Goal: Task Accomplishment & Management: Use online tool/utility

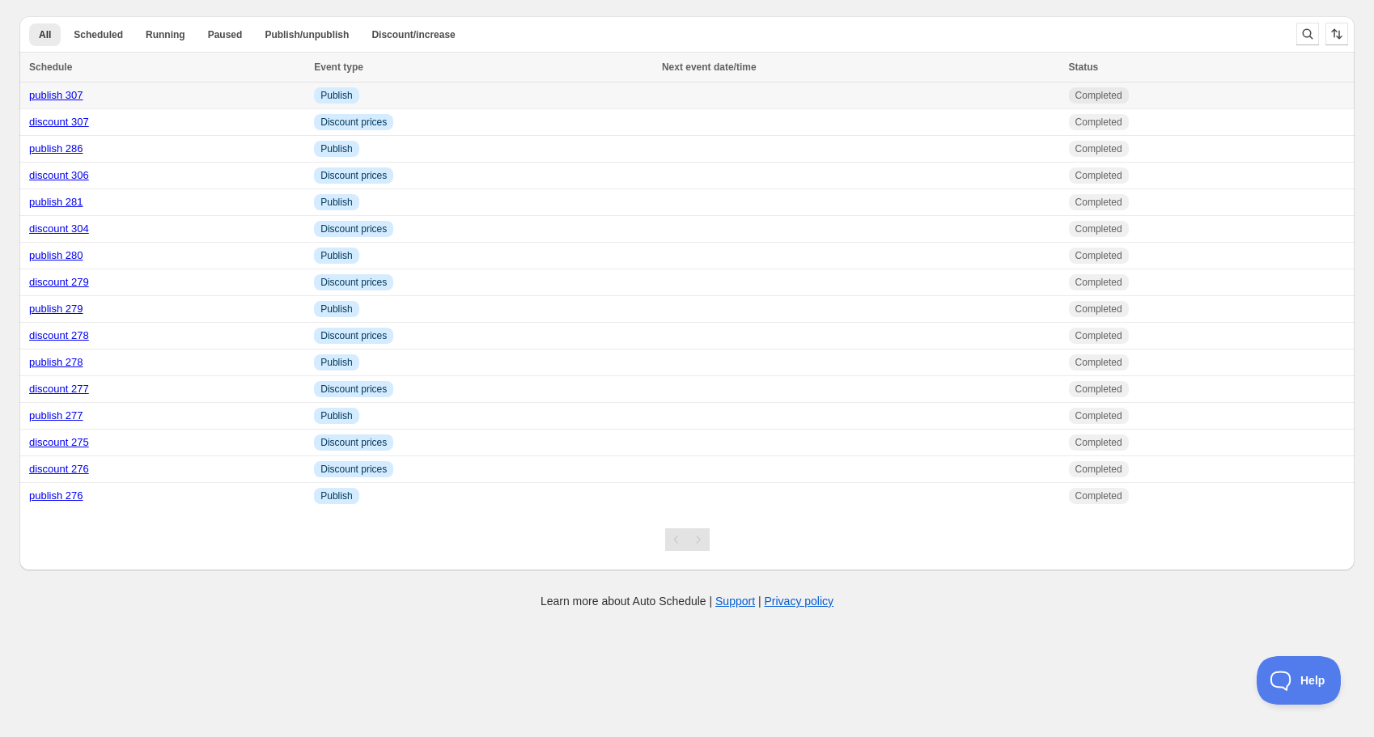
click at [68, 97] on link "publish 307" at bounding box center [56, 95] width 54 height 12
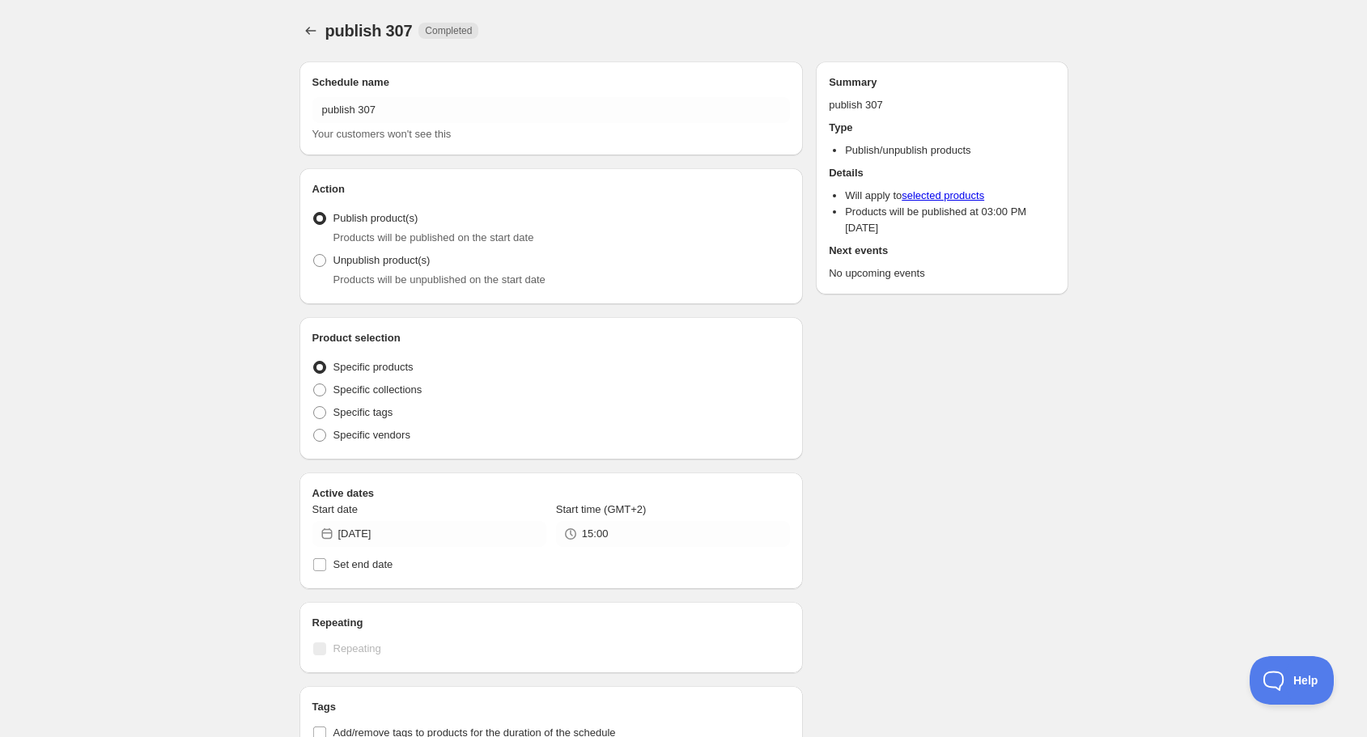
radio input "true"
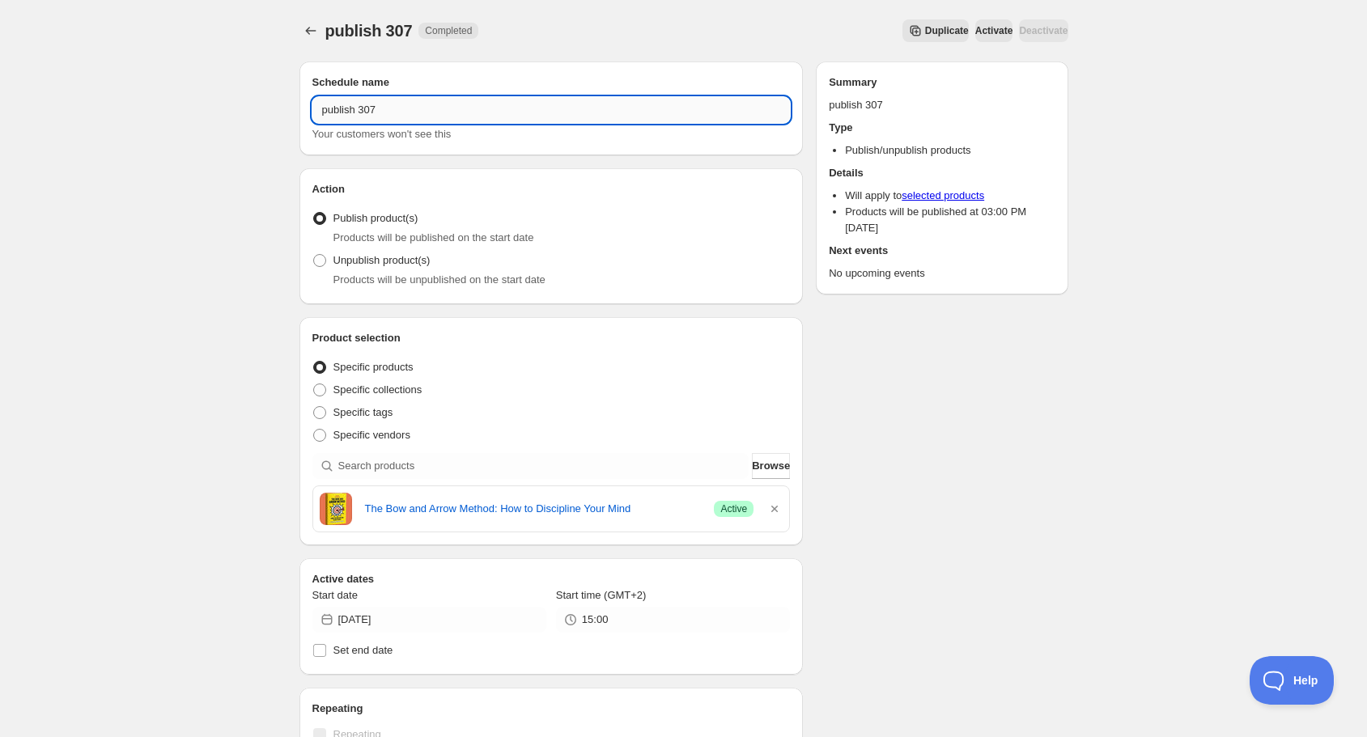
drag, startPoint x: 369, startPoint y: 112, endPoint x: 389, endPoint y: 111, distance: 19.4
click at [389, 111] on input "publish 307" at bounding box center [551, 110] width 478 height 26
type input "publish 308"
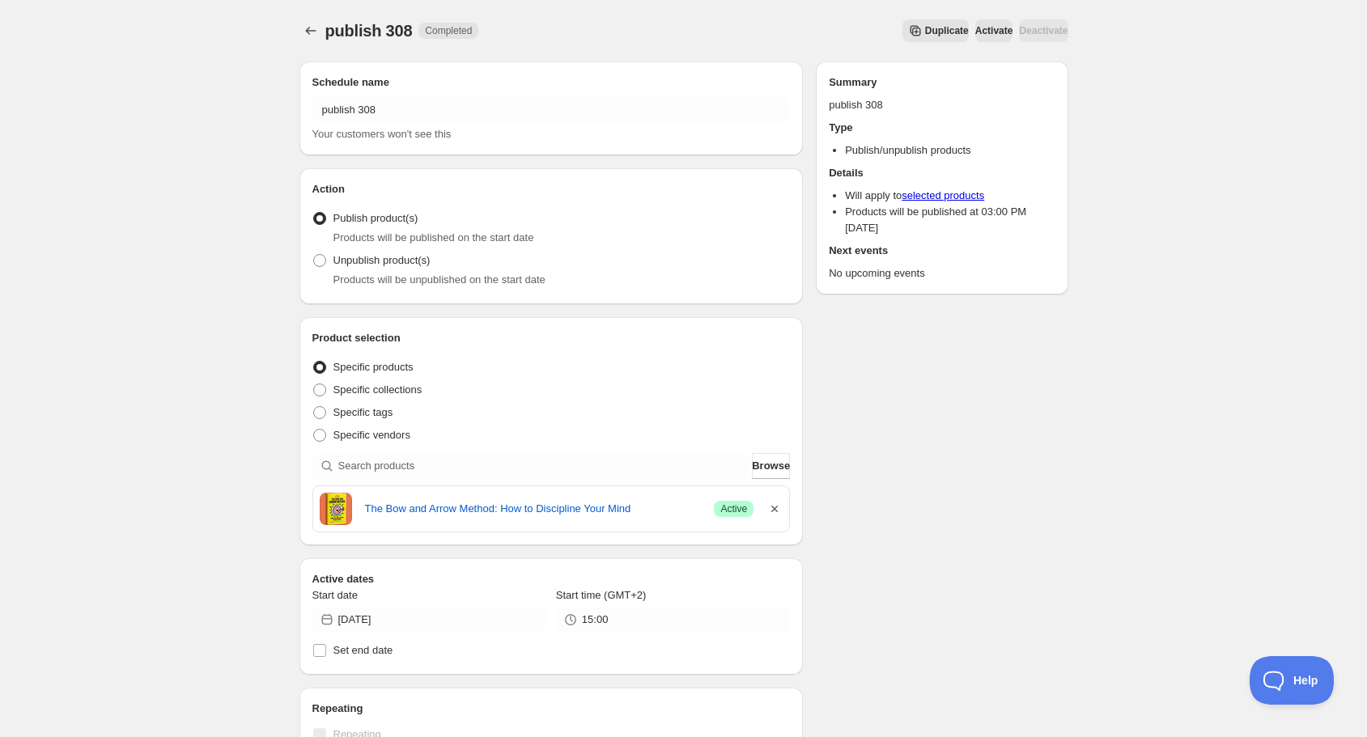
click at [777, 509] on icon "button" at bounding box center [774, 509] width 6 height 6
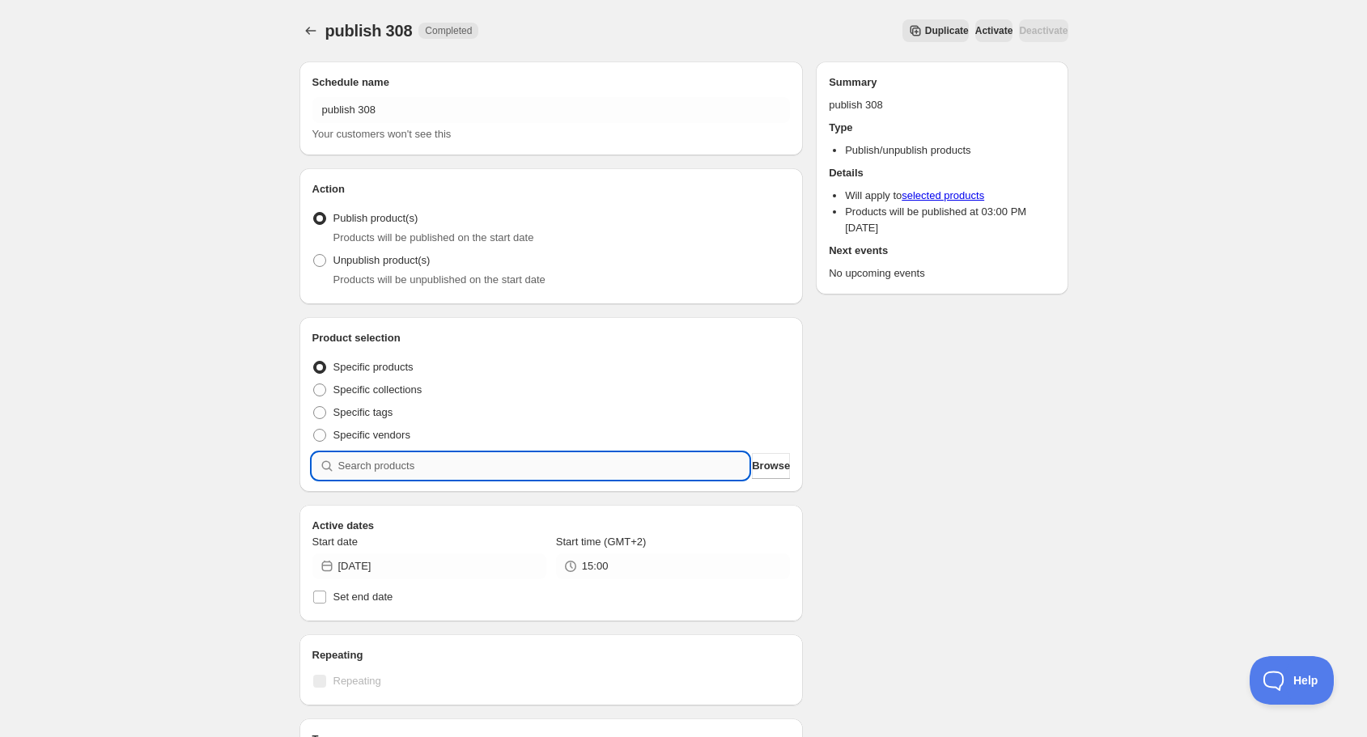
click at [555, 465] on input "search" at bounding box center [543, 466] width 411 height 26
type input "s"
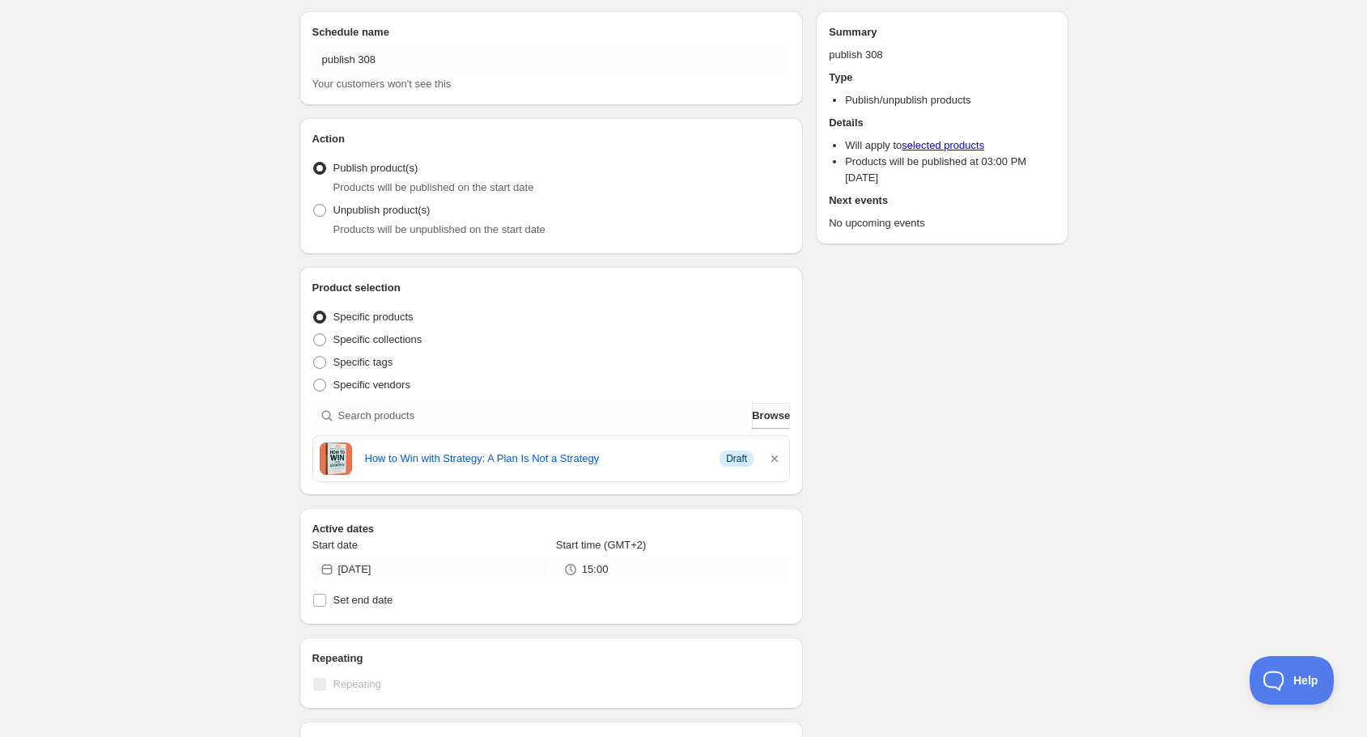
scroll to position [130, 0]
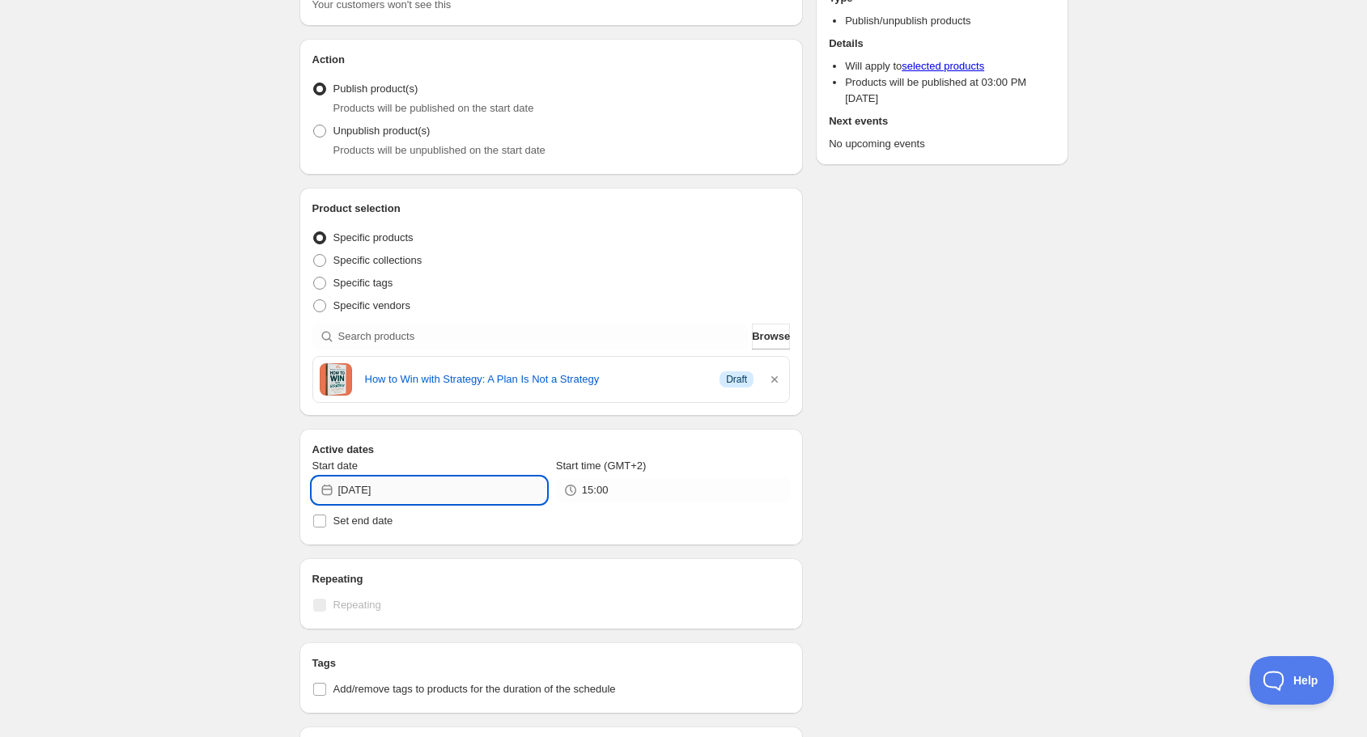
click at [482, 492] on input "[DATE]" at bounding box center [442, 491] width 208 height 26
click at [492, 576] on span "3" at bounding box center [489, 577] width 17 height 13
type input "[DATE]"
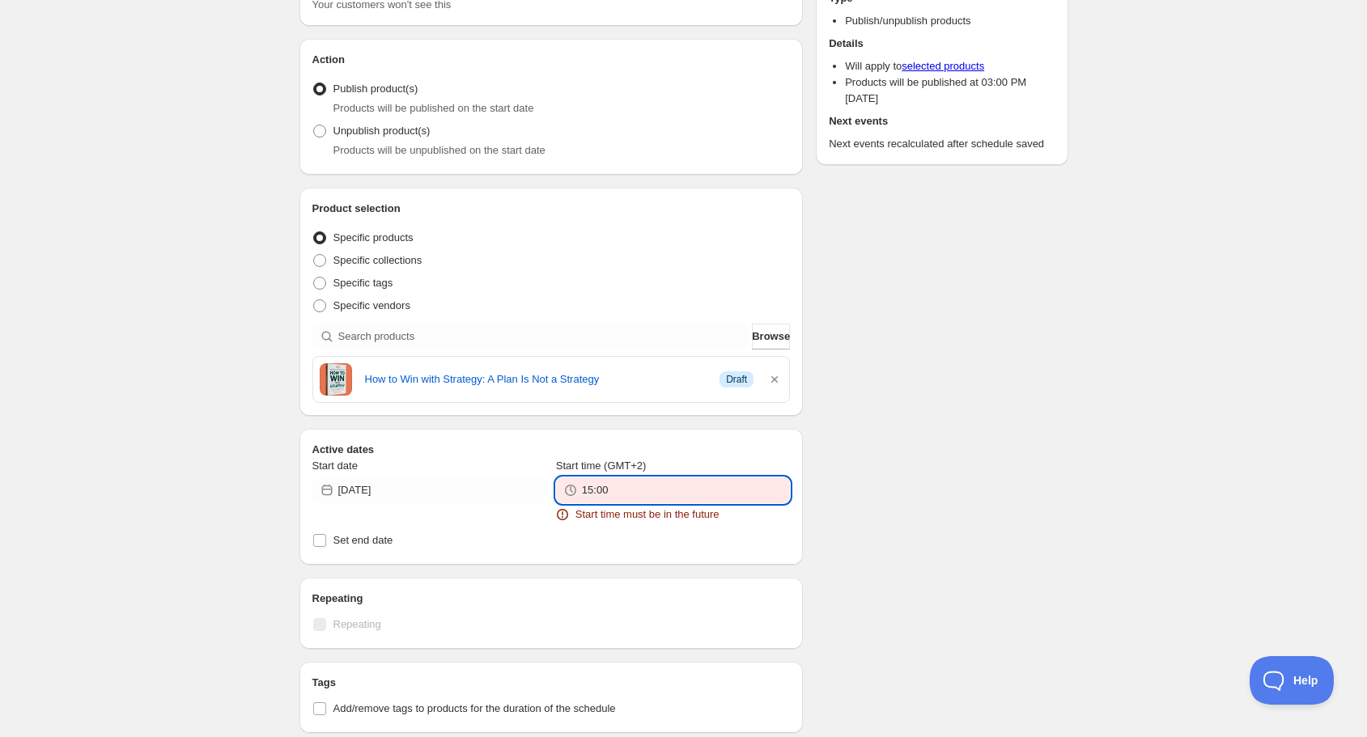
click at [610, 486] on input "15:00" at bounding box center [686, 491] width 208 height 26
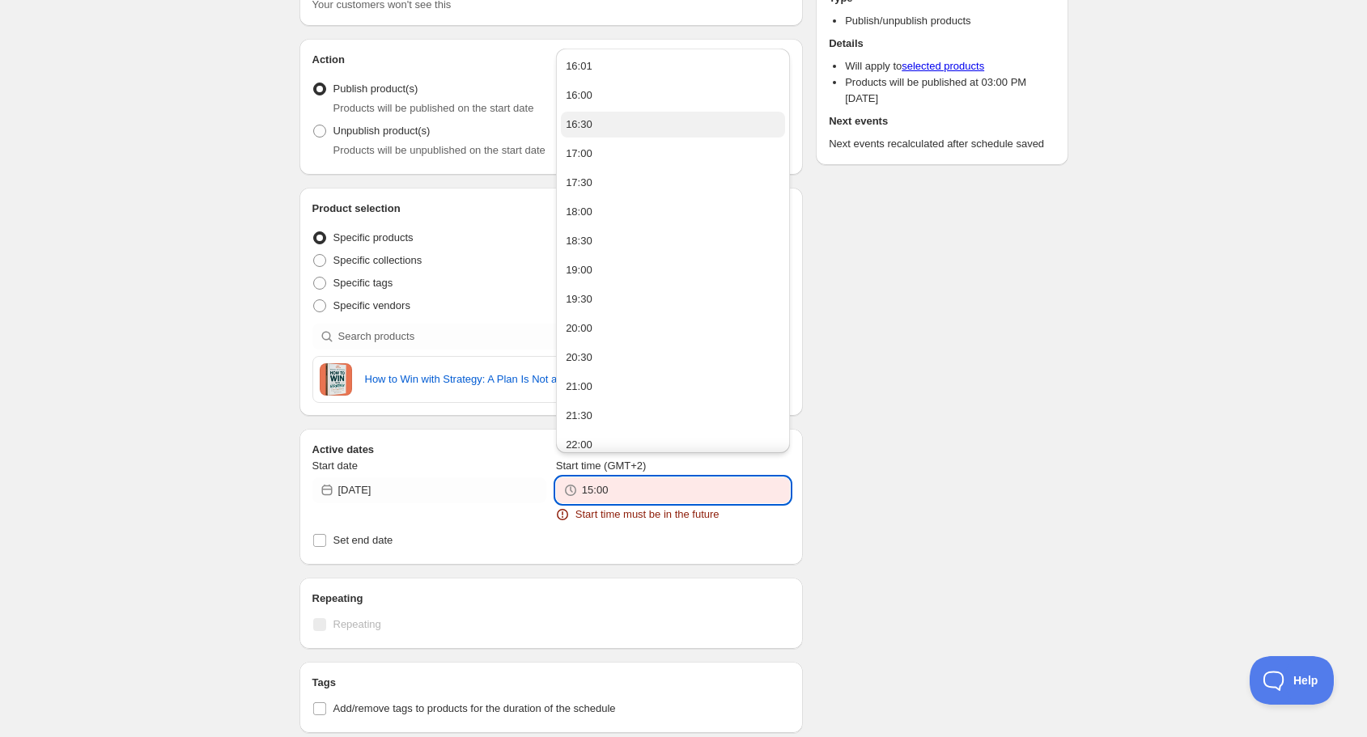
click at [616, 126] on button "16:30" at bounding box center [673, 125] width 224 height 26
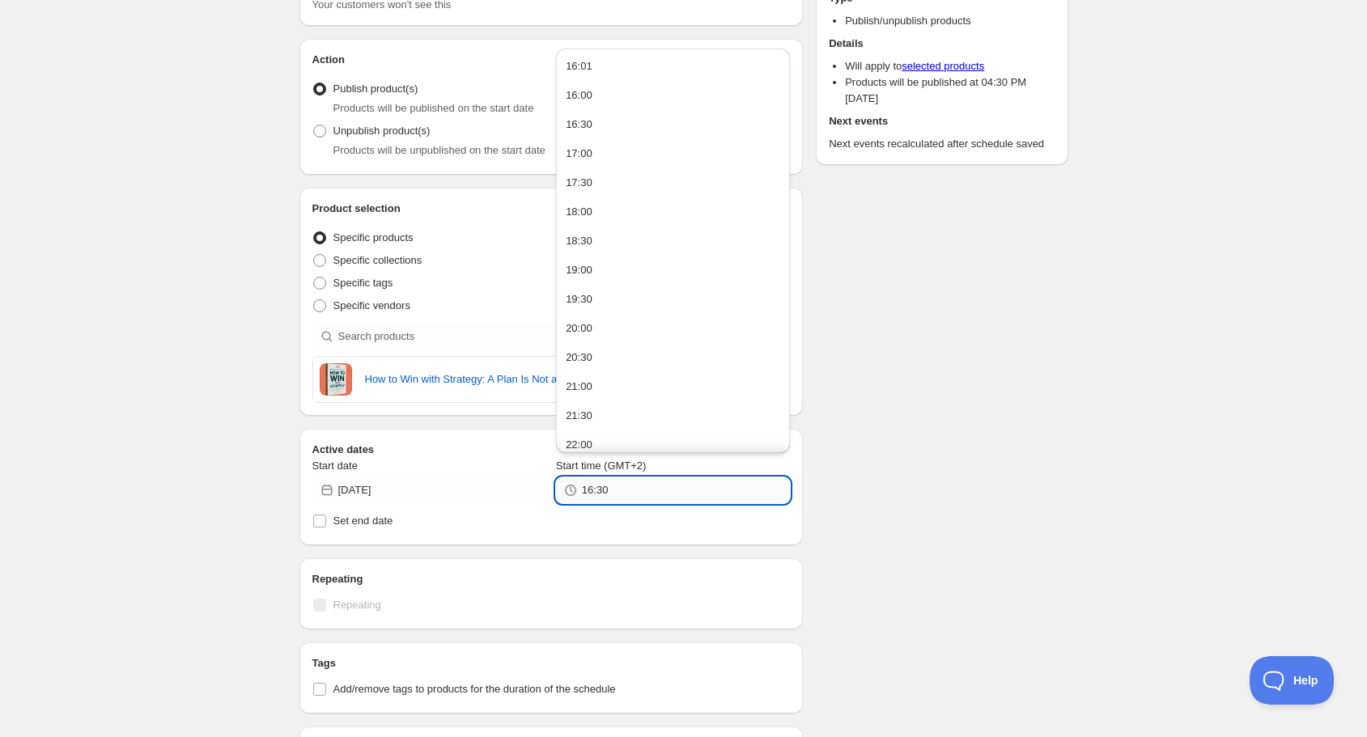
drag, startPoint x: 596, startPoint y: 494, endPoint x: 610, endPoint y: 494, distance: 13.8
click at [610, 494] on input "16:30" at bounding box center [686, 491] width 208 height 26
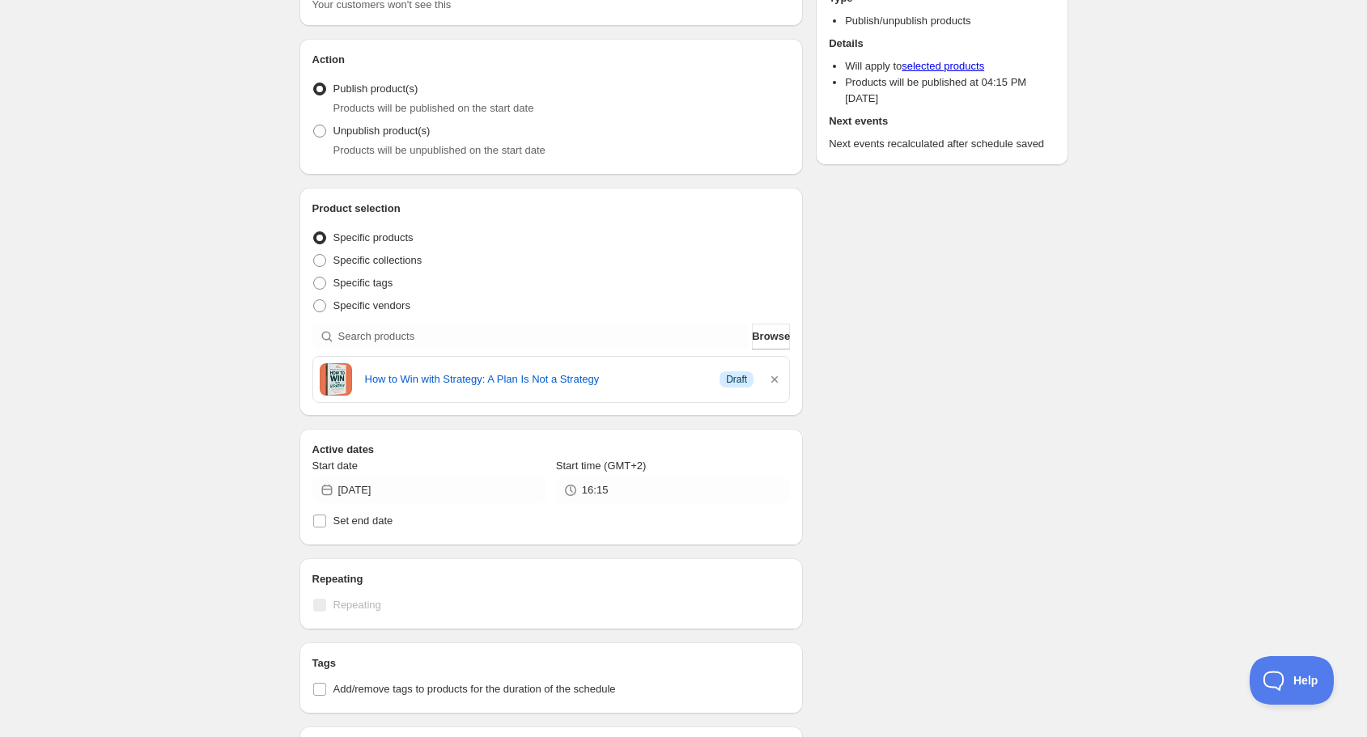
scroll to position [0, 0]
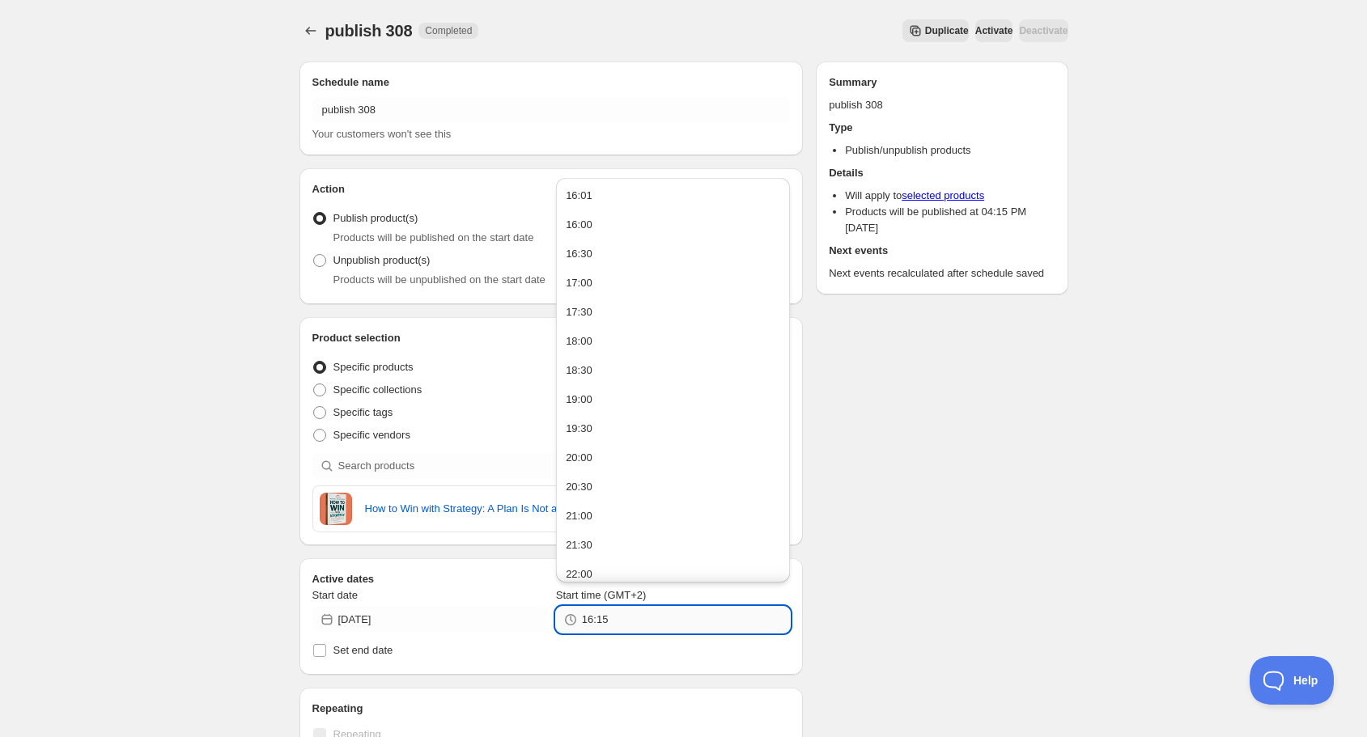
drag, startPoint x: 598, startPoint y: 619, endPoint x: 614, endPoint y: 619, distance: 15.4
click at [614, 619] on input "16:15" at bounding box center [686, 620] width 208 height 26
type input "16:30"
click at [300, 0] on button "Submit" at bounding box center [323, 8] width 46 height 17
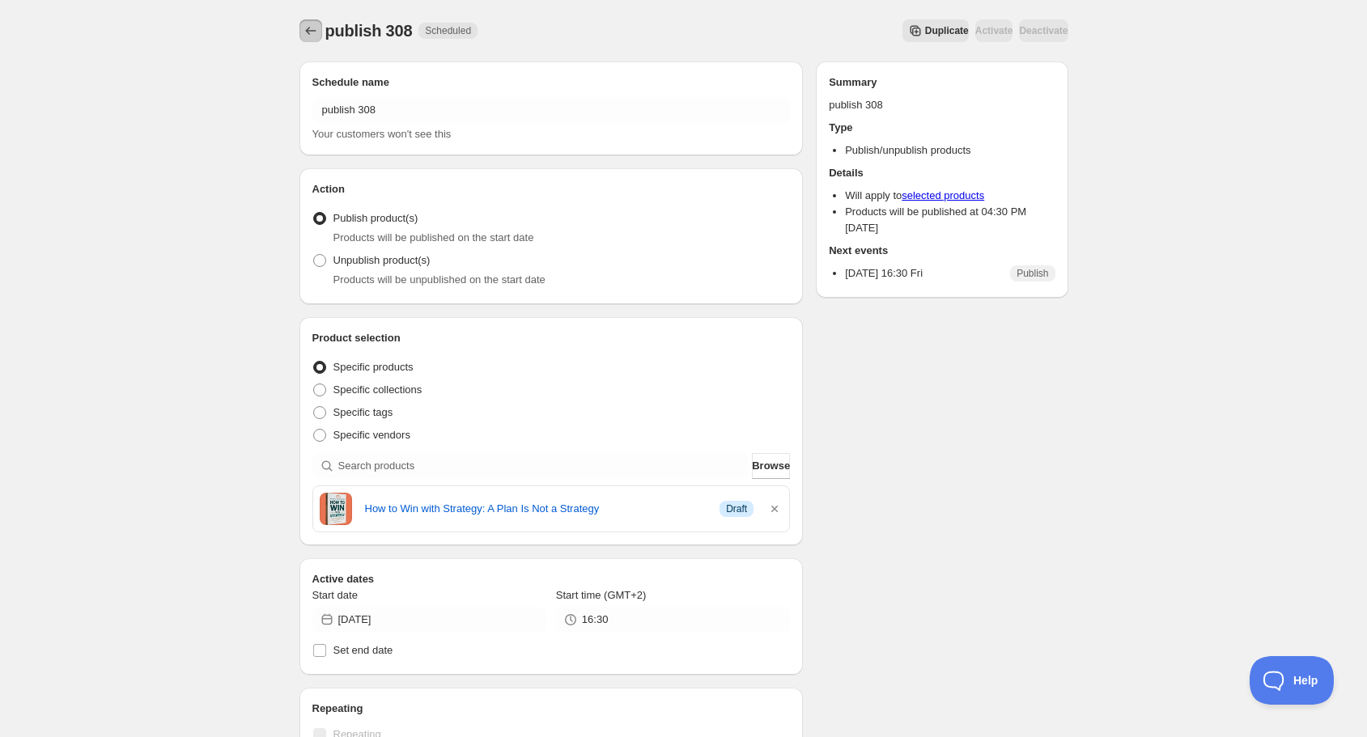
click at [304, 30] on icon "Schedules" at bounding box center [311, 31] width 16 height 16
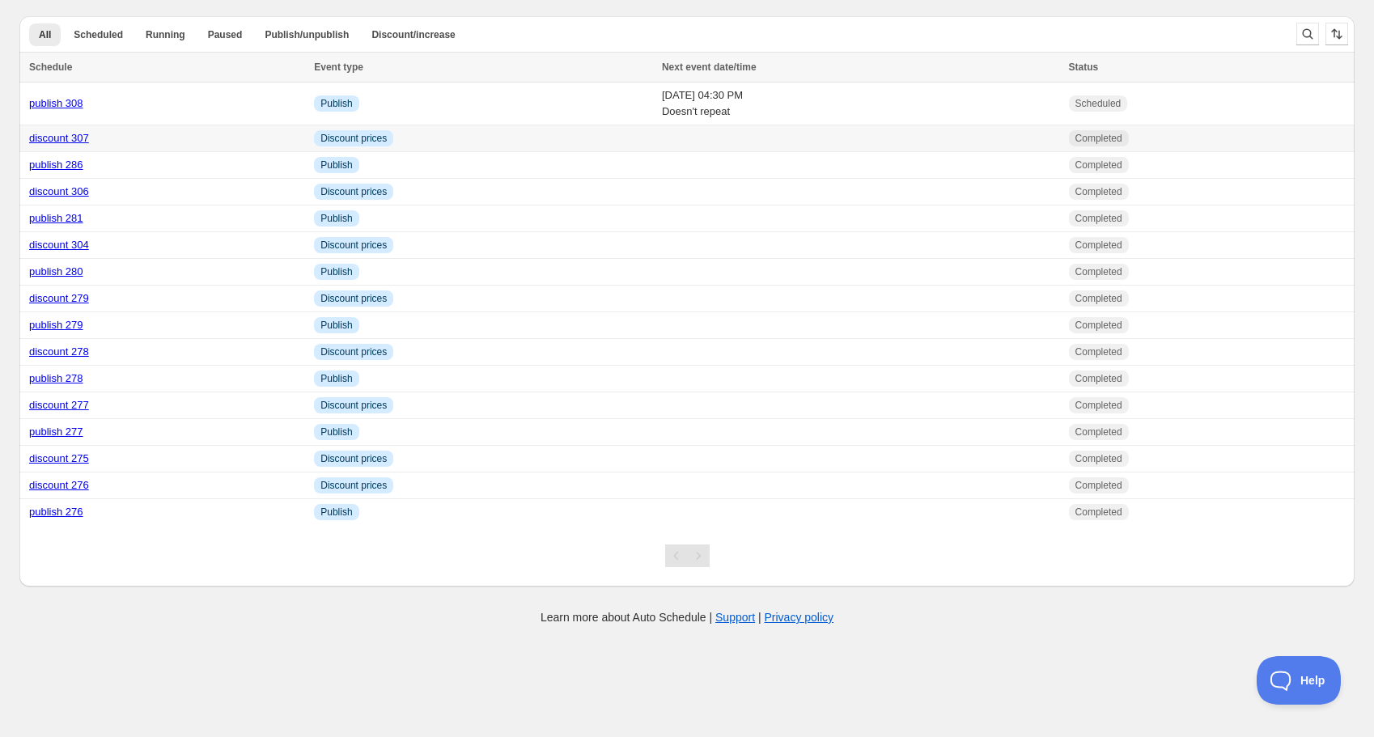
click at [53, 138] on link "discount 307" at bounding box center [59, 138] width 60 height 12
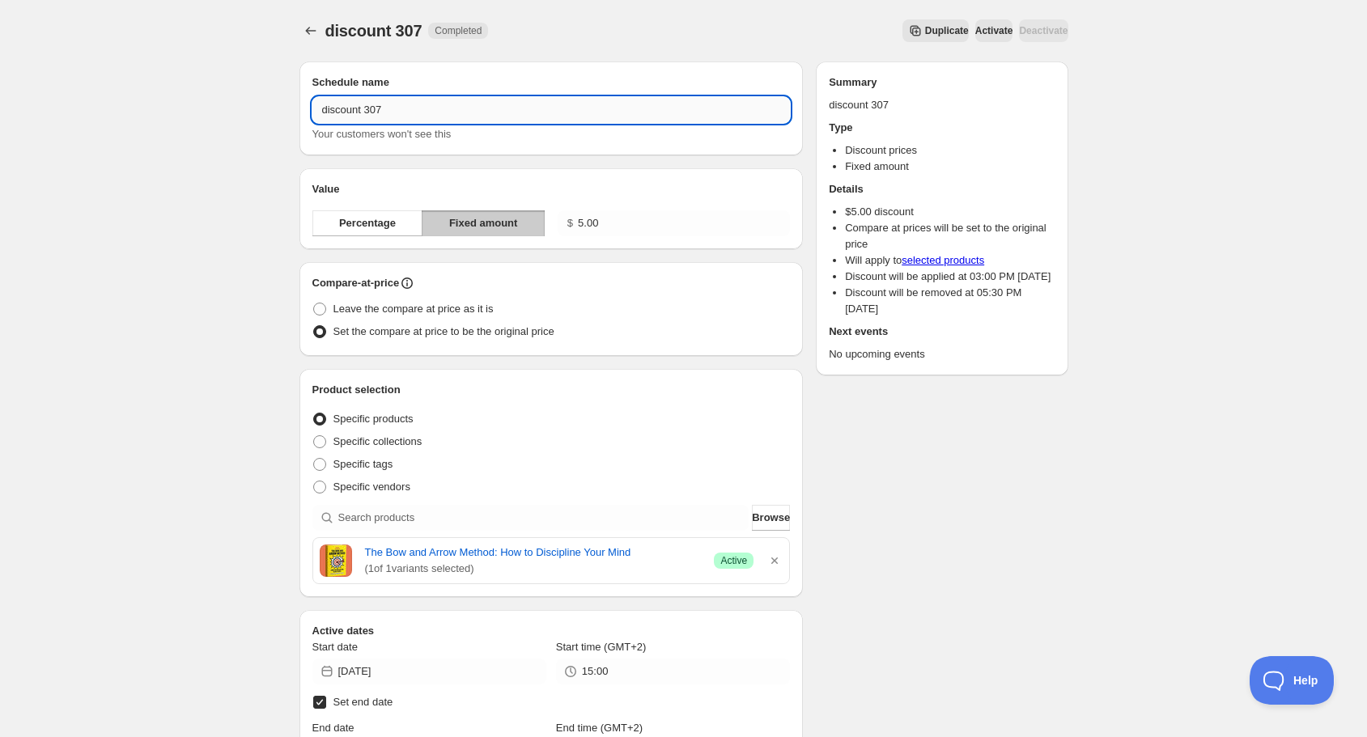
drag, startPoint x: 378, startPoint y: 114, endPoint x: 390, endPoint y: 111, distance: 12.6
click at [390, 111] on input "discount 307" at bounding box center [551, 110] width 478 height 26
type input "discount 308"
click at [776, 557] on icon "button" at bounding box center [775, 561] width 16 height 16
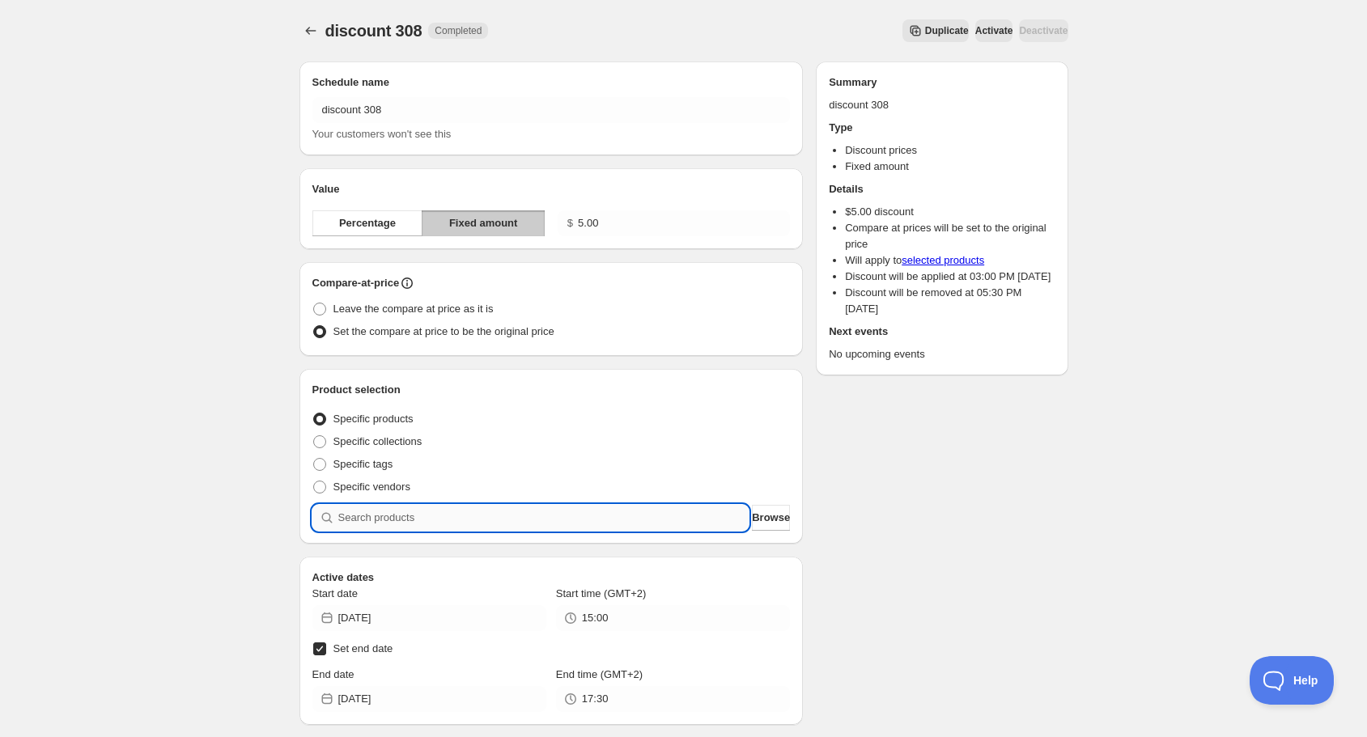
click at [610, 516] on input "search" at bounding box center [543, 518] width 411 height 26
type input "s"
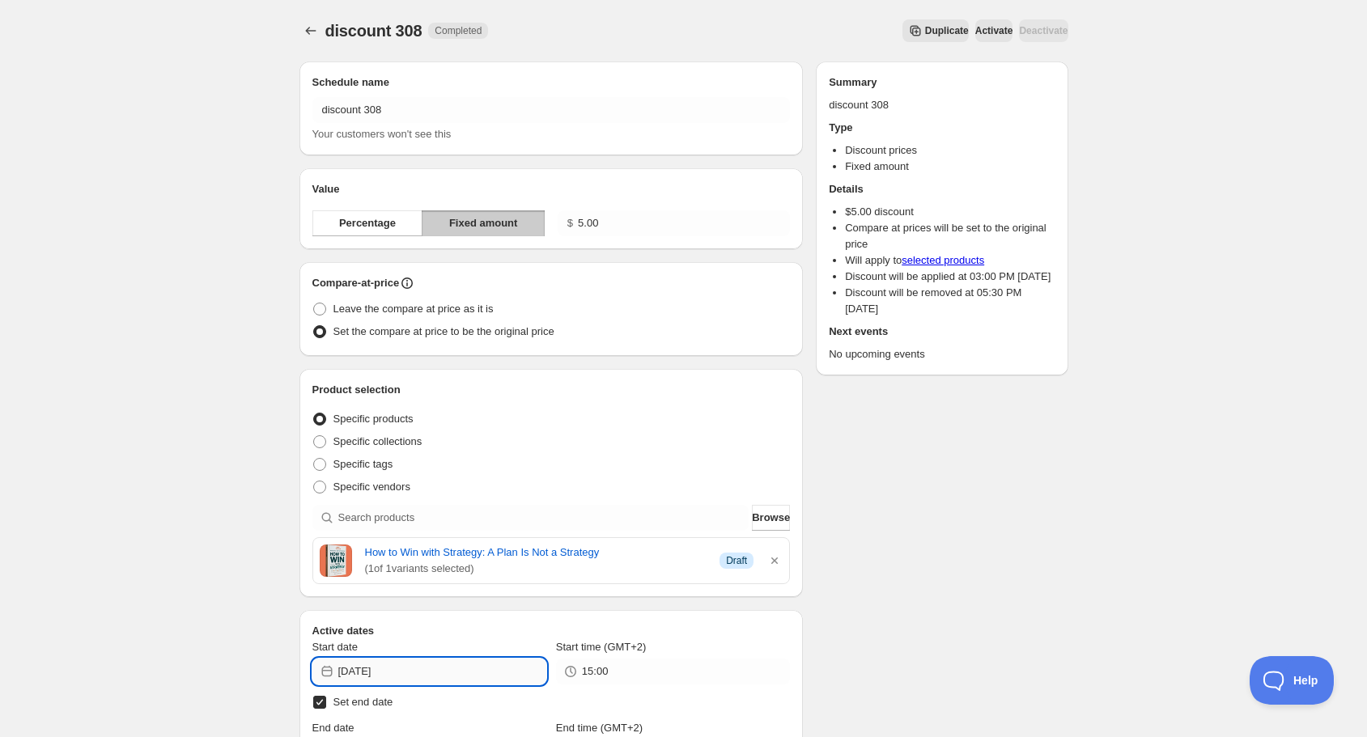
click at [440, 677] on input "[DATE]" at bounding box center [442, 672] width 208 height 26
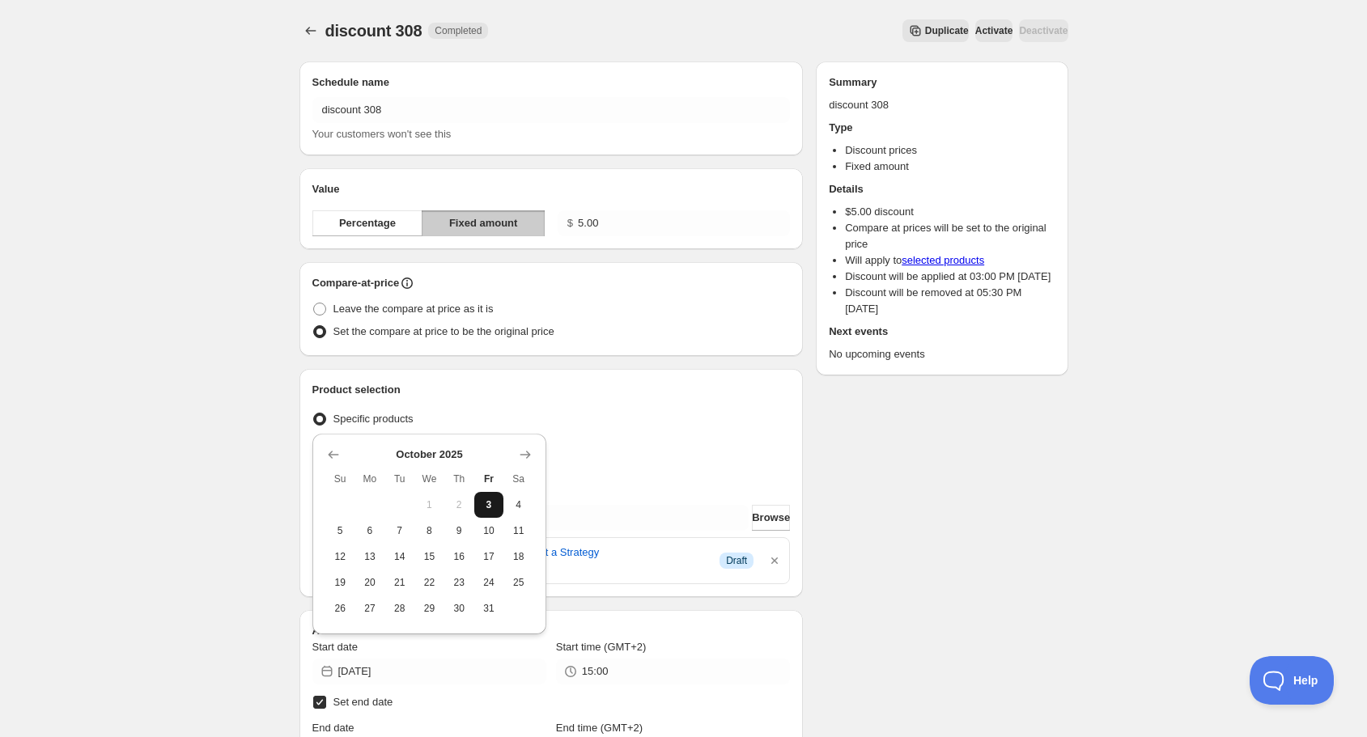
click at [491, 508] on span "3" at bounding box center [489, 505] width 17 height 13
type input "[DATE]"
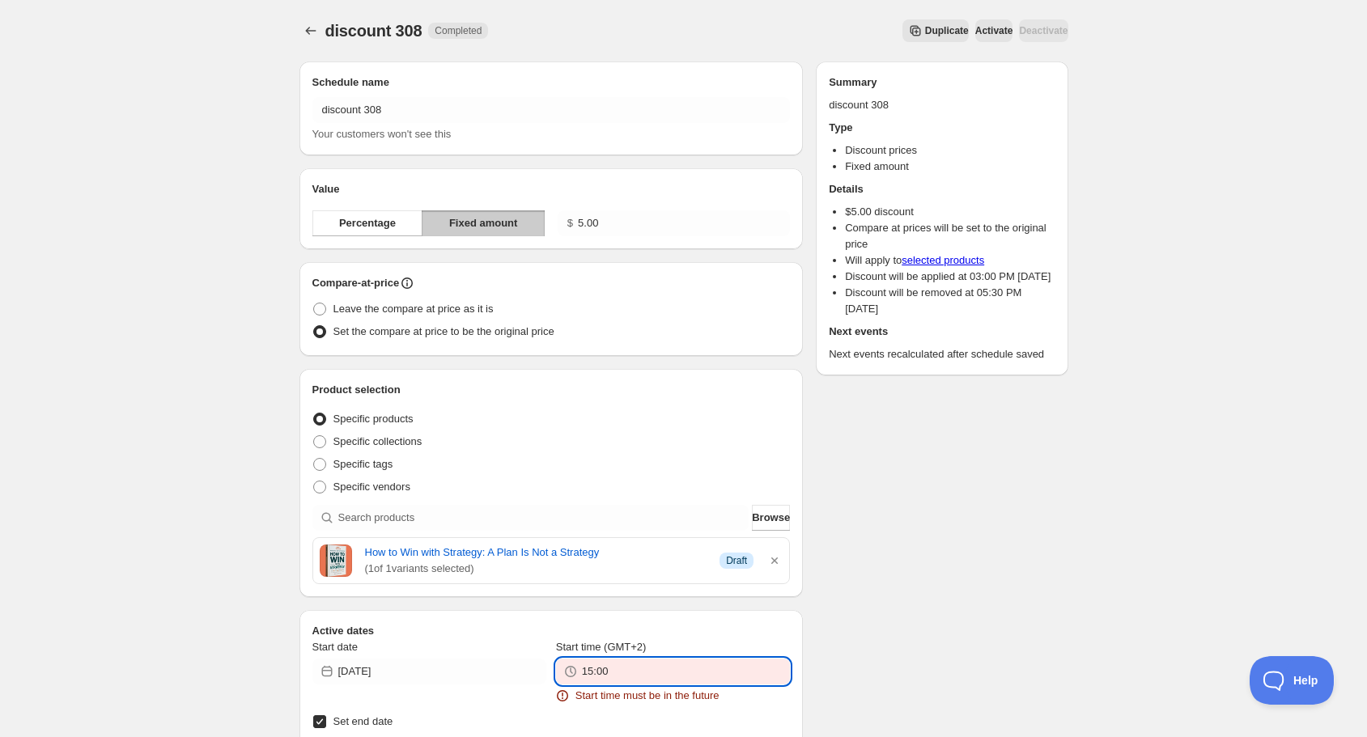
click at [614, 679] on input "15:00" at bounding box center [686, 672] width 208 height 26
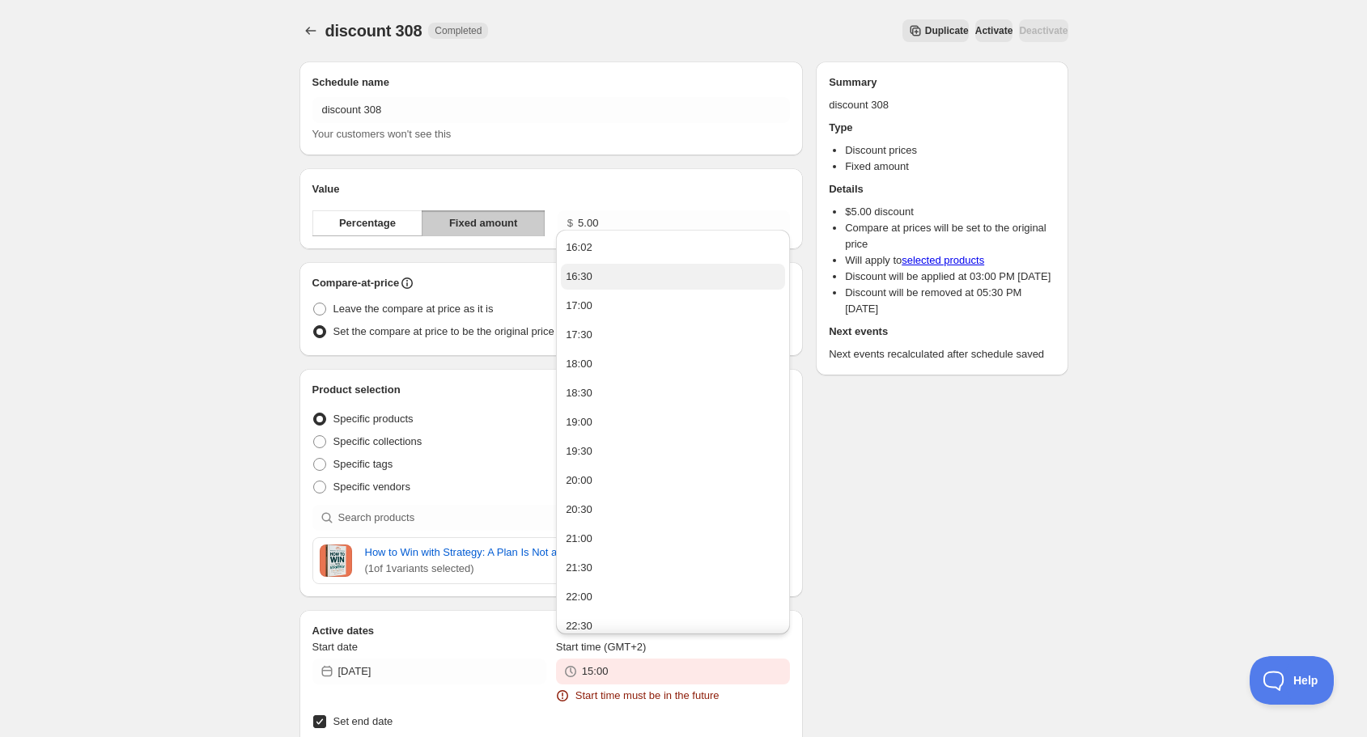
click at [612, 281] on button "16:30" at bounding box center [673, 277] width 224 height 26
type input "16:30"
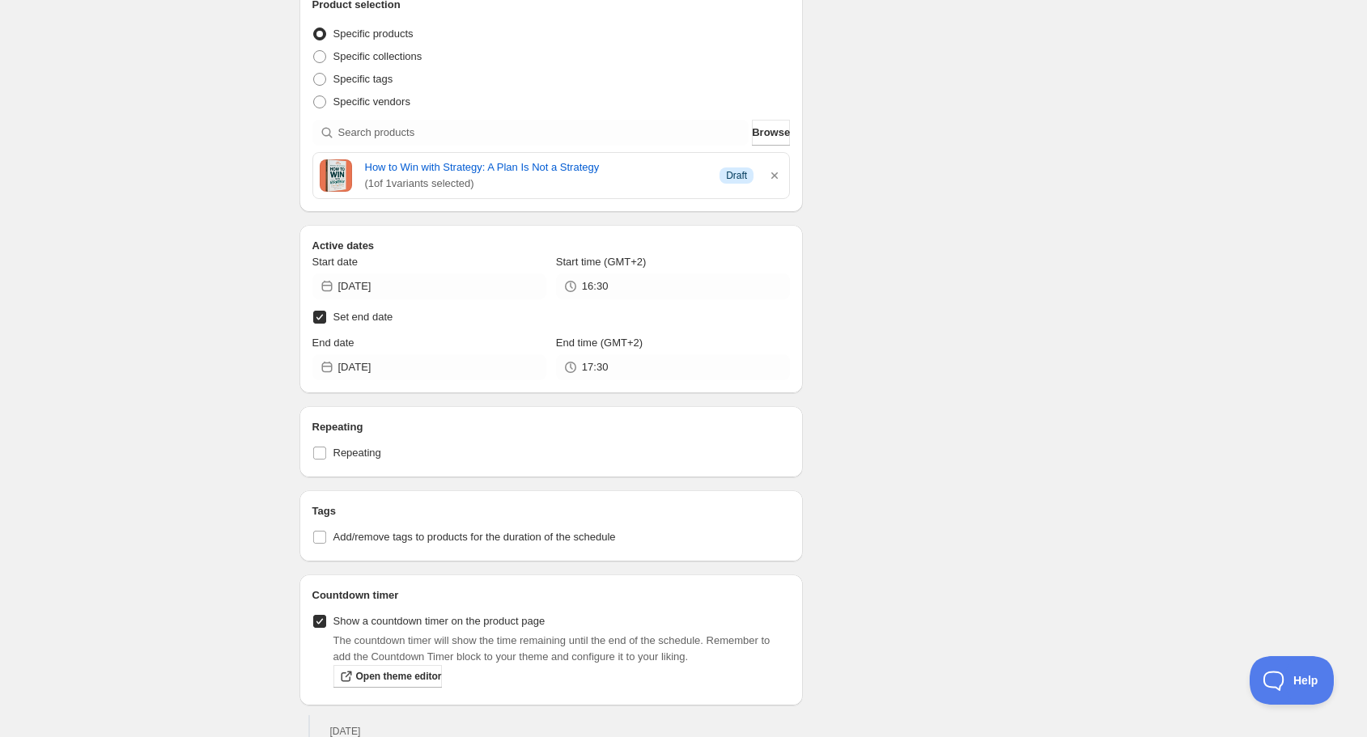
scroll to position [389, 0]
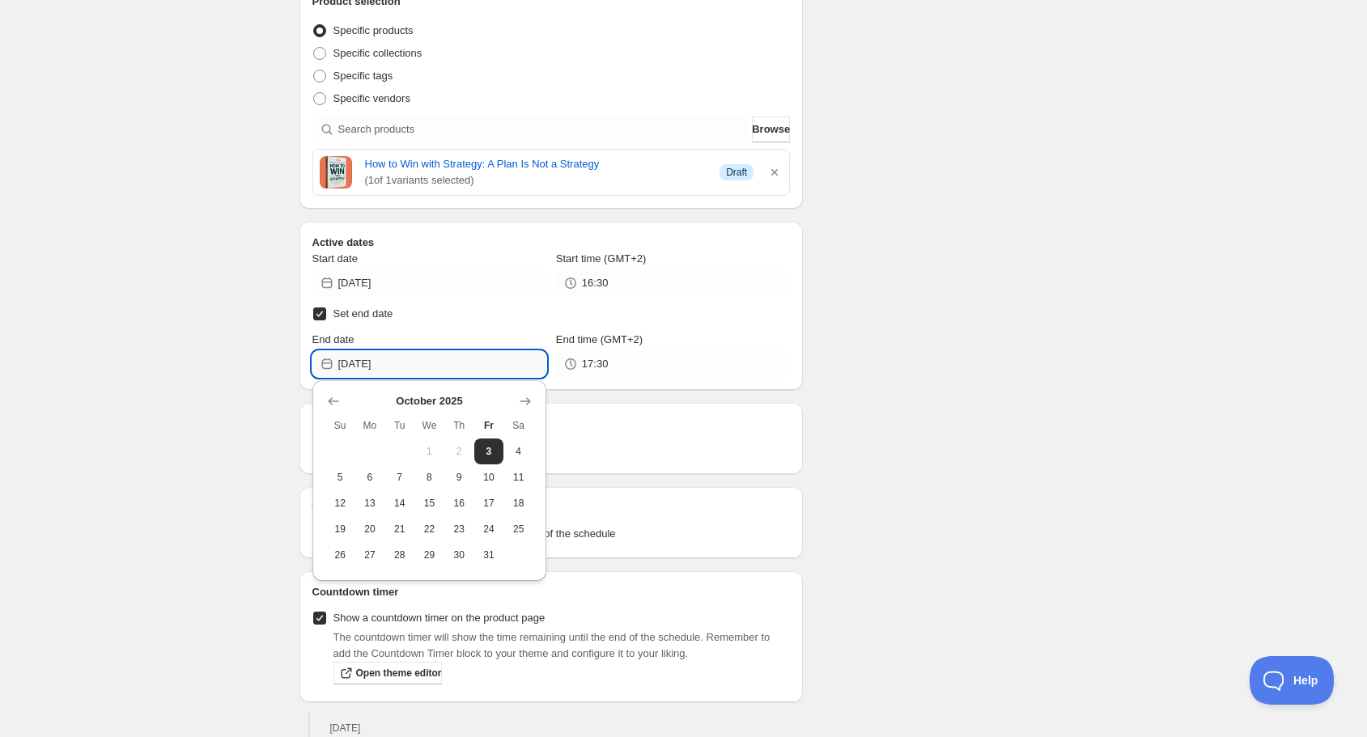
click at [439, 364] on input "[DATE]" at bounding box center [442, 364] width 208 height 26
click at [338, 474] on span "5" at bounding box center [340, 477] width 17 height 13
type input "[DATE]"
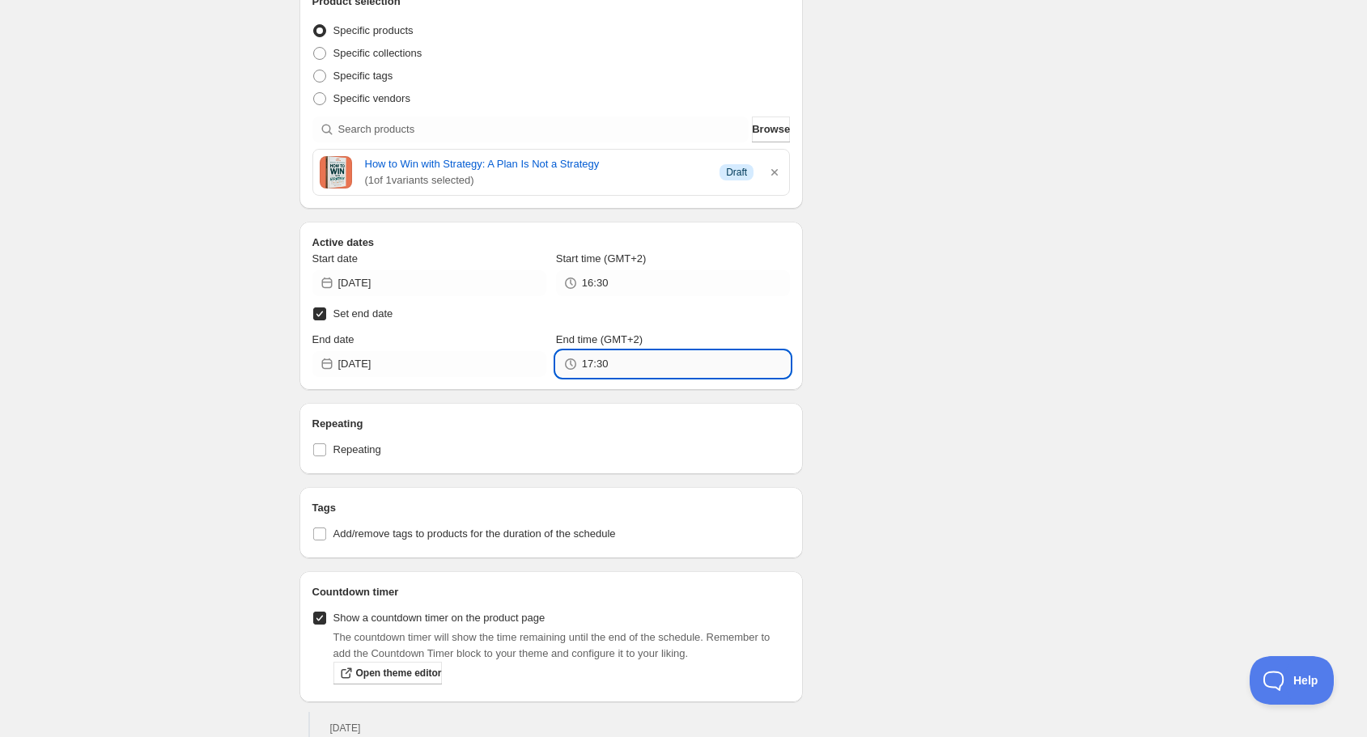
click at [618, 362] on input "17:30" at bounding box center [686, 364] width 208 height 26
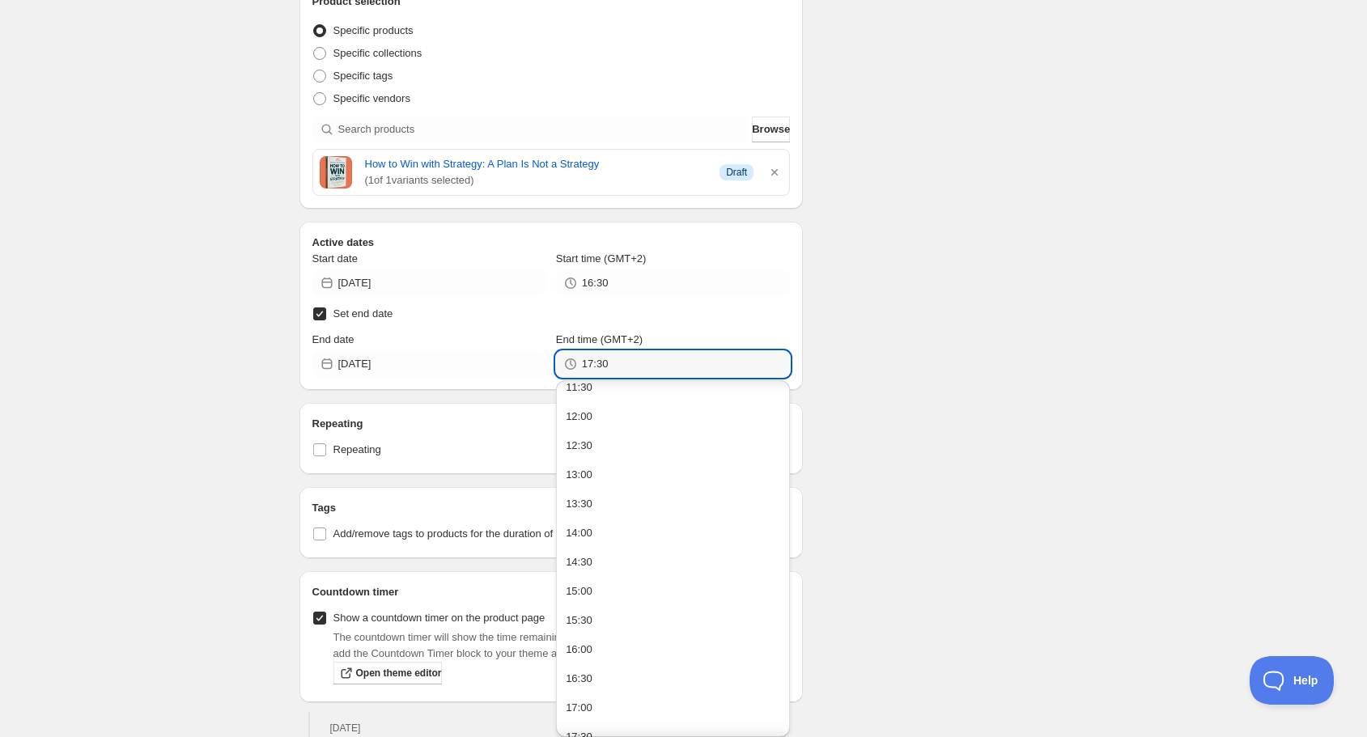
scroll to position [777, 0]
click at [611, 580] on button "16:30" at bounding box center [673, 583] width 224 height 26
type input "16:30"
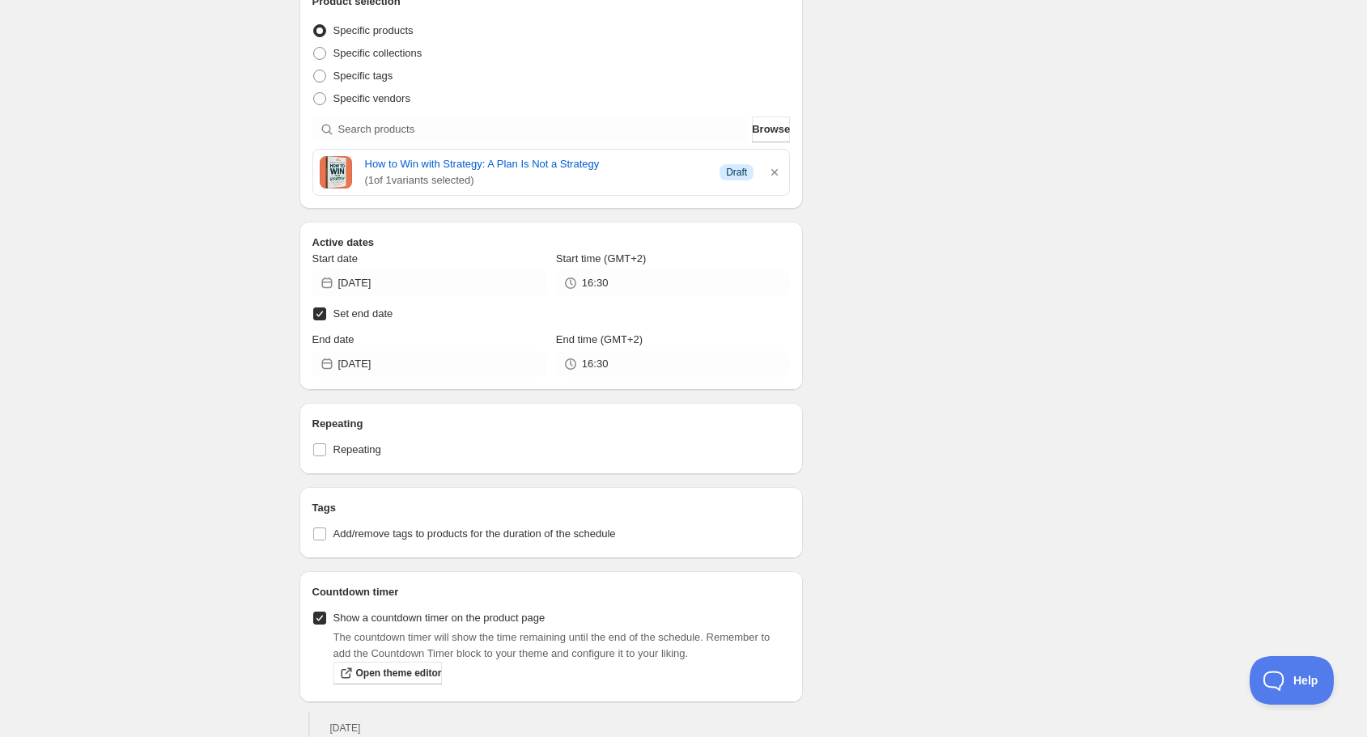
click at [1012, 431] on div "Schedule name discount 308 Your customers won't see this Value Percentage Fixed…" at bounding box center [678, 551] width 782 height 1782
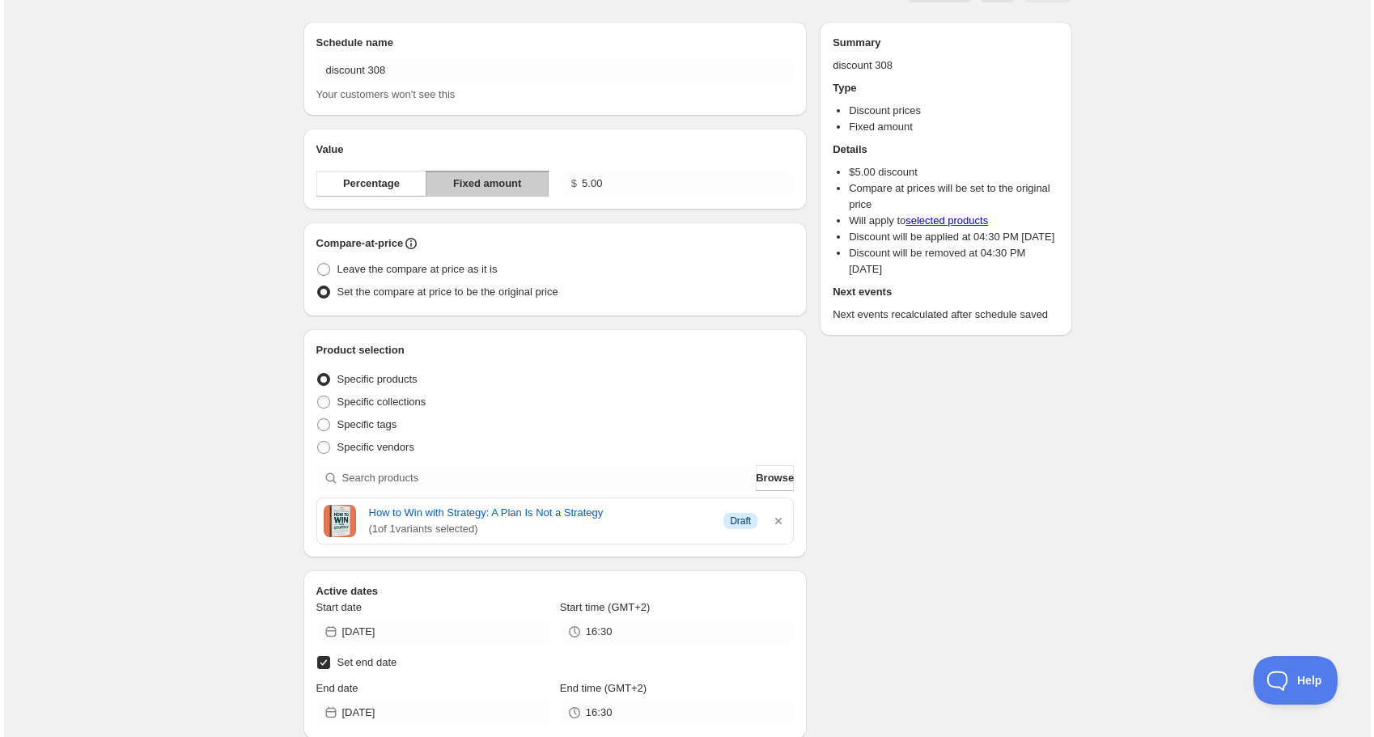
scroll to position [0, 0]
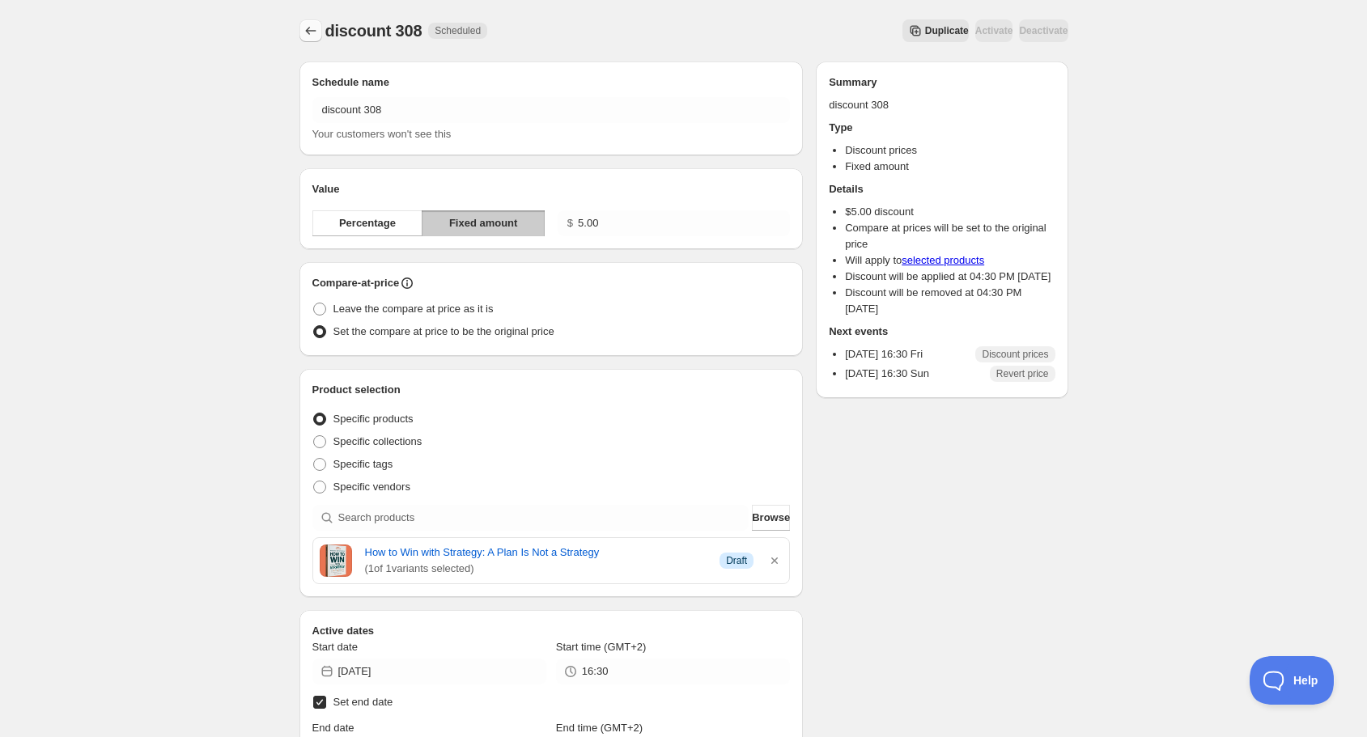
click at [308, 36] on icon "Schedules" at bounding box center [311, 31] width 16 height 16
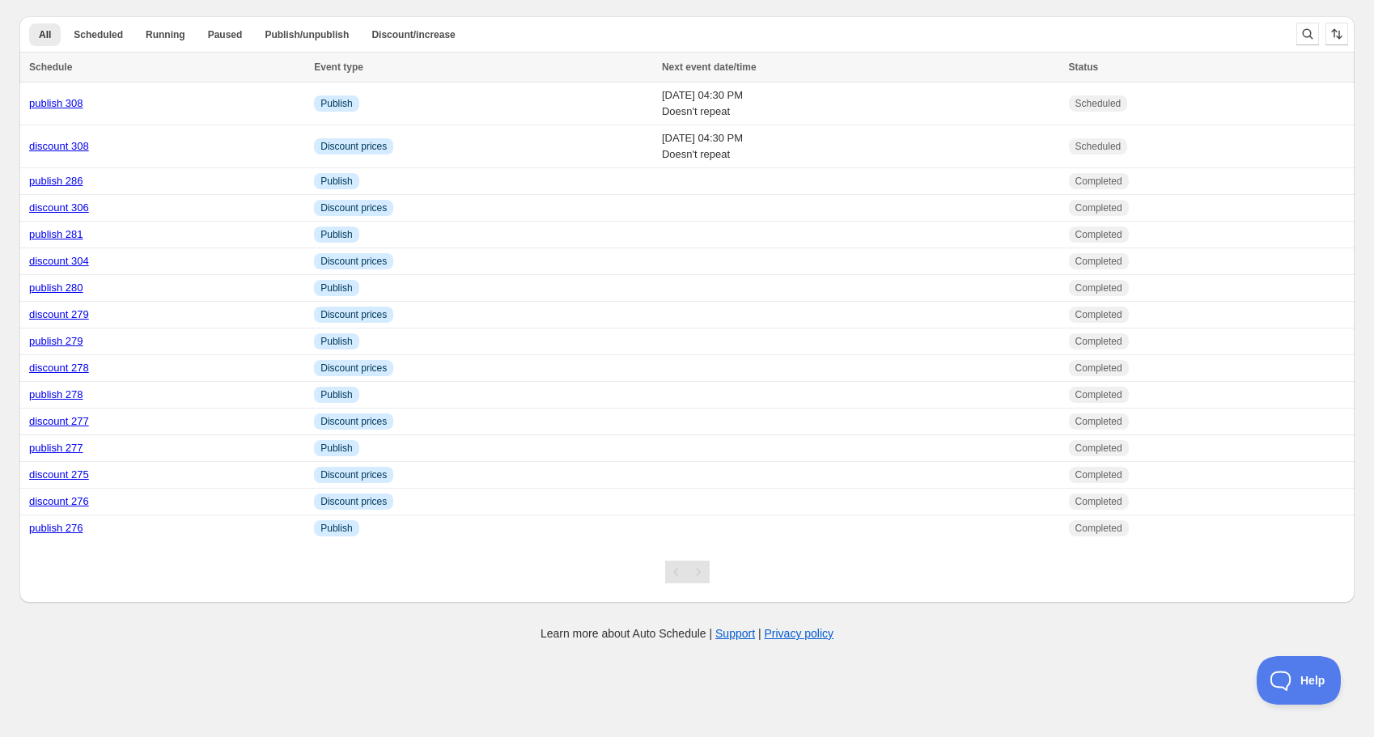
click at [237, 0] on div "Create schedule Help & support Cancel Discount prices Schedule a discount, sale…" at bounding box center [687, 305] width 1336 height 610
